Goal: Task Accomplishment & Management: Check status

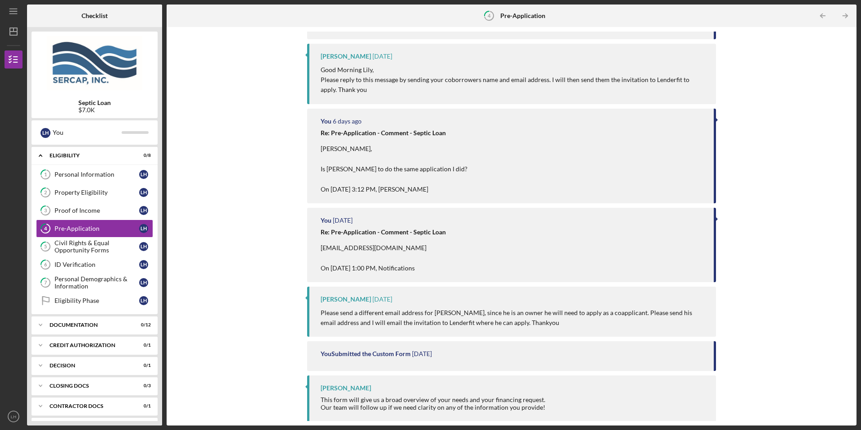
scroll to position [174, 0]
click at [360, 351] on div "You Submitted the Custom Form" at bounding box center [366, 352] width 90 height 7
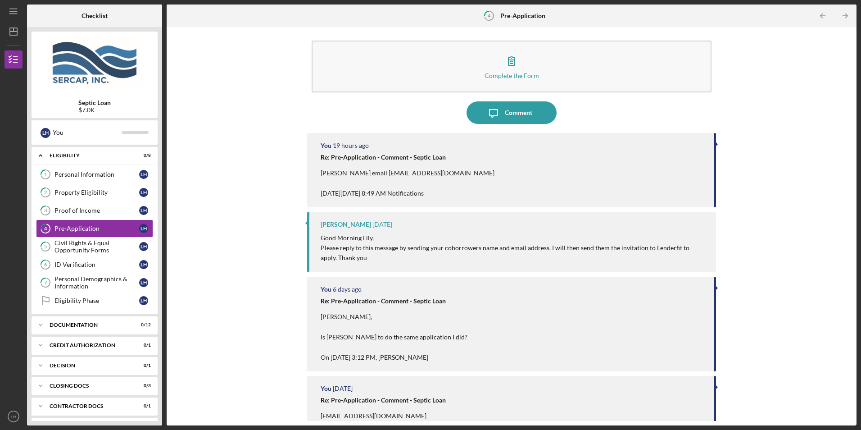
scroll to position [0, 0]
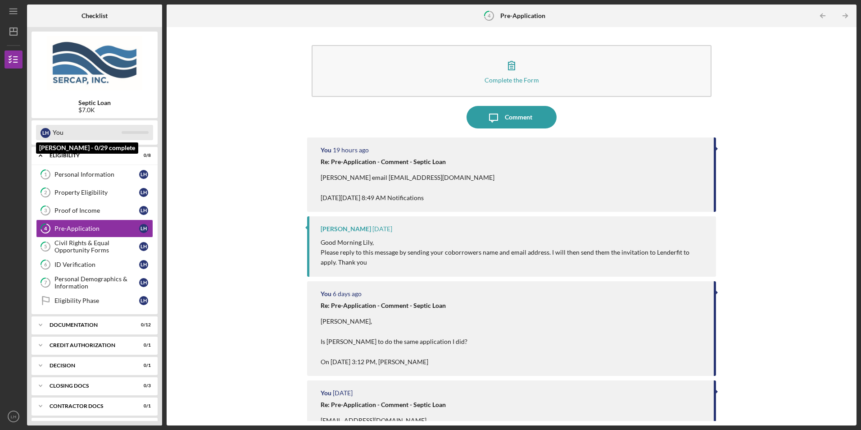
click at [43, 131] on div "L H" at bounding box center [46, 133] width 10 height 10
click at [457, 251] on p "Please reply to this message by sending your coborrowers name and email address…" at bounding box center [514, 257] width 386 height 20
click at [532, 312] on div "Re: Pre-Application - Comment - Septic Loan Erica, Is Louis to do the same appl…" at bounding box center [513, 334] width 384 height 65
